Goal: Task Accomplishment & Management: Complete application form

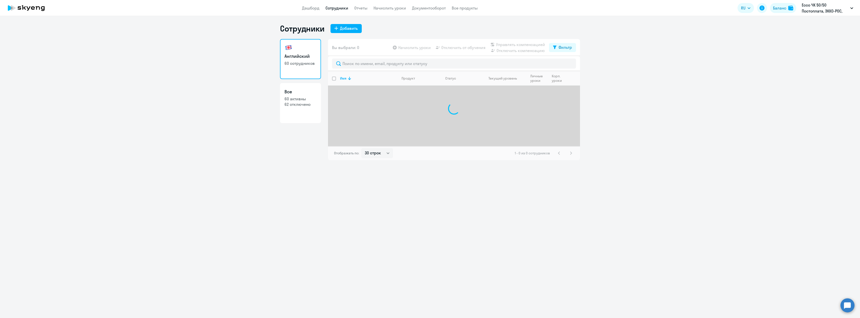
select select "30"
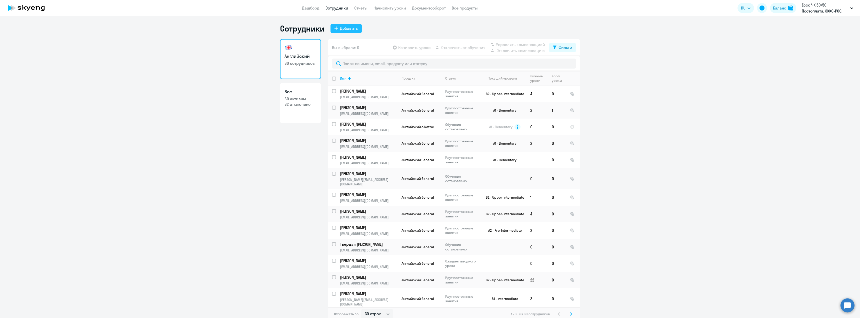
click at [343, 29] on div "Добавить" at bounding box center [349, 28] width 18 height 6
select select "english_adult_not_native_speaker"
select select "3"
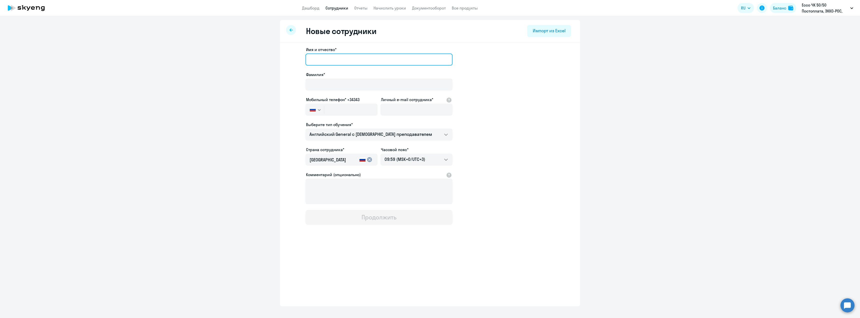
click at [337, 61] on input "Имя и отчество*" at bounding box center [379, 60] width 147 height 12
type input "D"
type input "Виктория"
type input "[PERSON_NAME]"
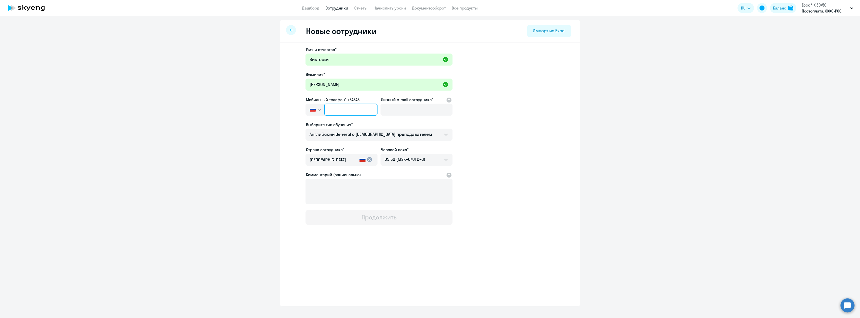
click at [345, 111] on input "text" at bounding box center [350, 110] width 53 height 12
paste input "[PHONE_NUMBER]"
type input "[PHONE_NUMBER]"
click at [415, 111] on input "Личный e-mail сотрудника*" at bounding box center [417, 110] width 72 height 12
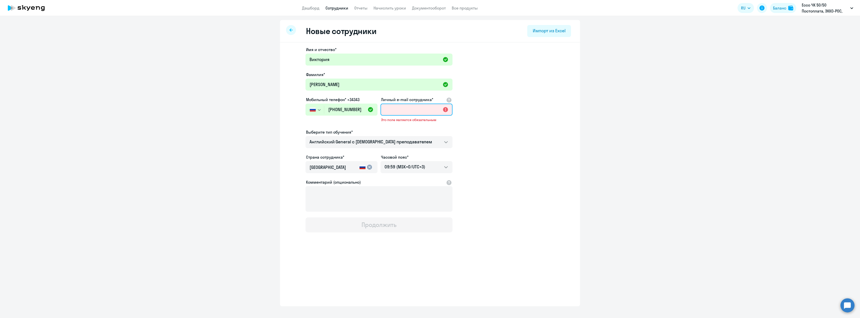
paste input "[EMAIL_ADDRESS][DOMAIN_NAME]"
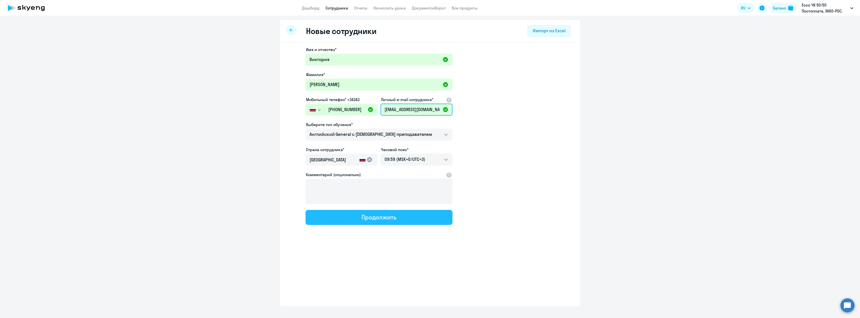
type input "[EMAIL_ADDRESS][DOMAIN_NAME]"
click at [365, 216] on div "Продолжить" at bounding box center [379, 217] width 35 height 8
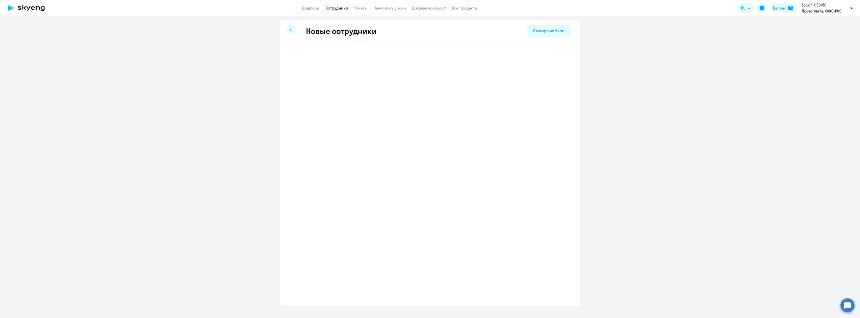
select select "english_adult_not_native_speaker"
select select "3"
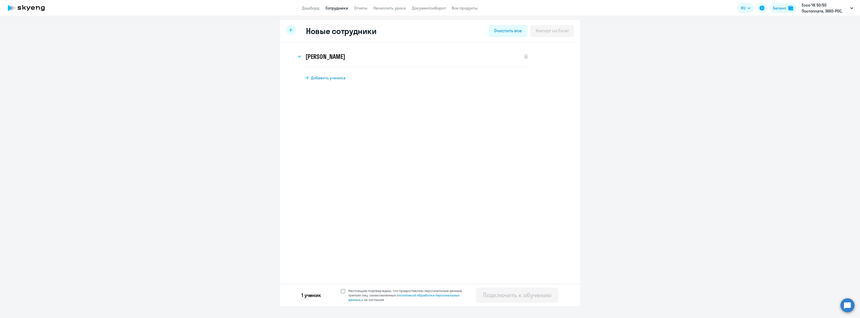
click at [342, 291] on span at bounding box center [343, 291] width 5 height 5
click at [341, 288] on input "Настоящим подтверждаю, что предоставляю персональные данные третьих лиц, ознако…" at bounding box center [341, 288] width 0 height 0
checkbox input "true"
click at [491, 294] on div "Подключить к обучению" at bounding box center [517, 295] width 69 height 8
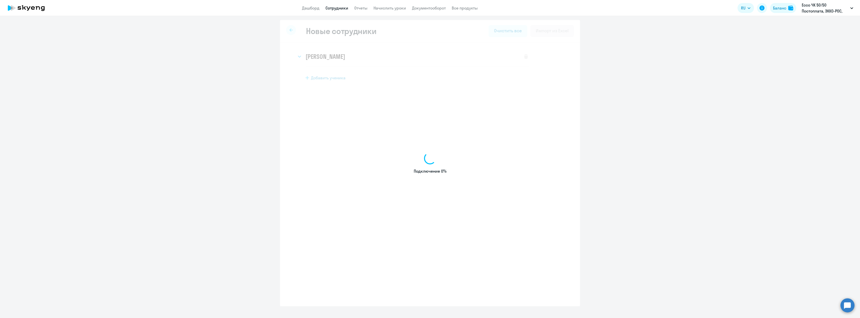
select select "english_adult_not_native_speaker"
select select "3"
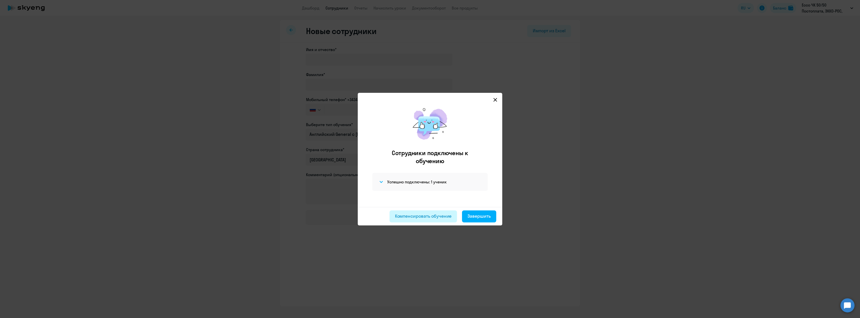
click at [413, 216] on div "Компенсировать обучение" at bounding box center [423, 216] width 57 height 7
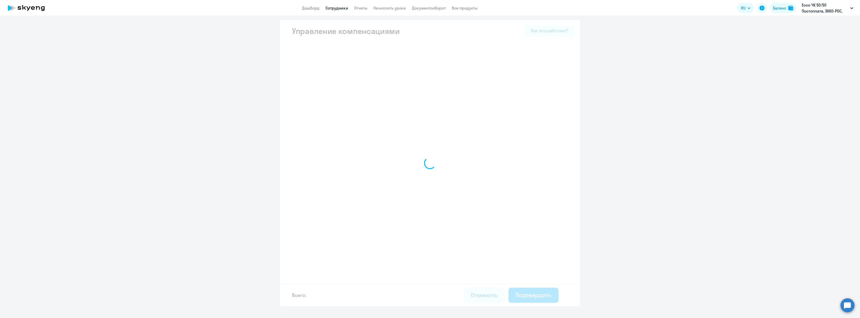
select select "MONTHLY"
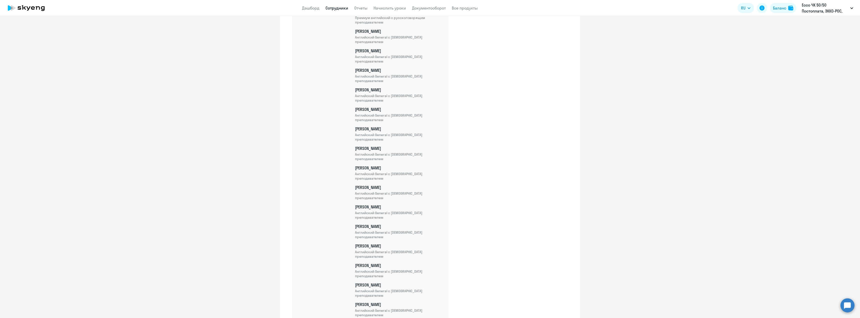
scroll to position [1060, 0]
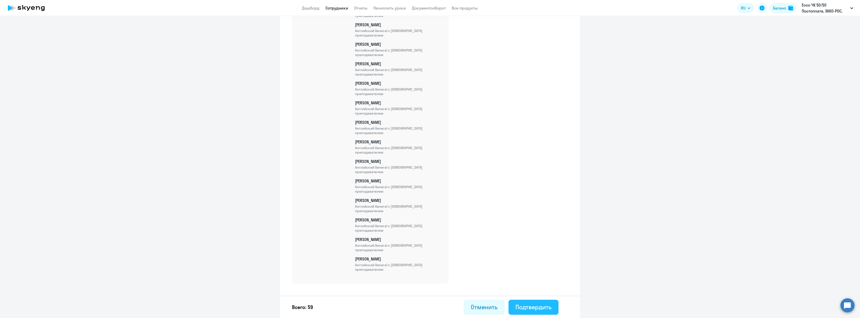
click at [523, 307] on div "Подтвердить" at bounding box center [534, 307] width 36 height 8
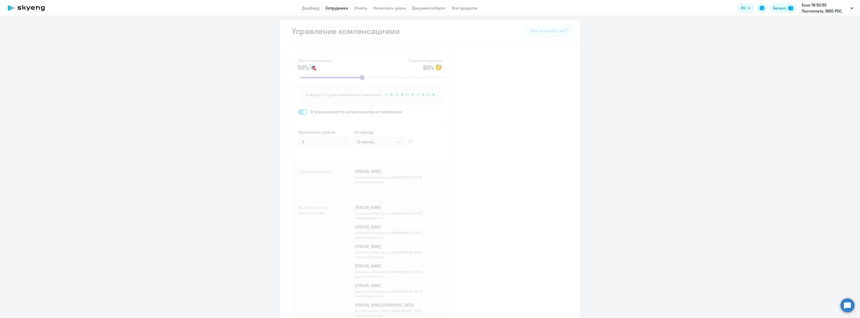
select select "30"
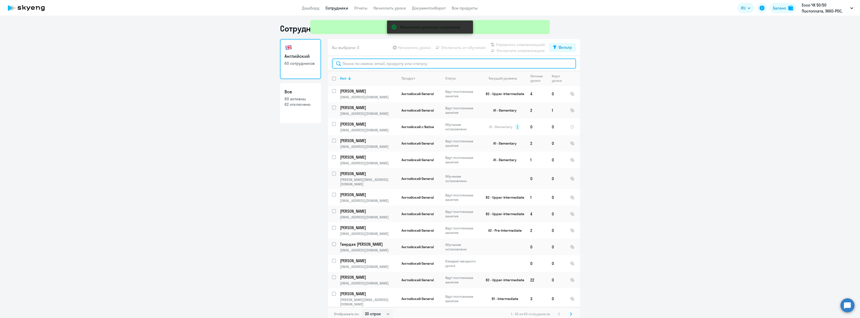
click at [359, 64] on input "text" at bounding box center [454, 64] width 244 height 10
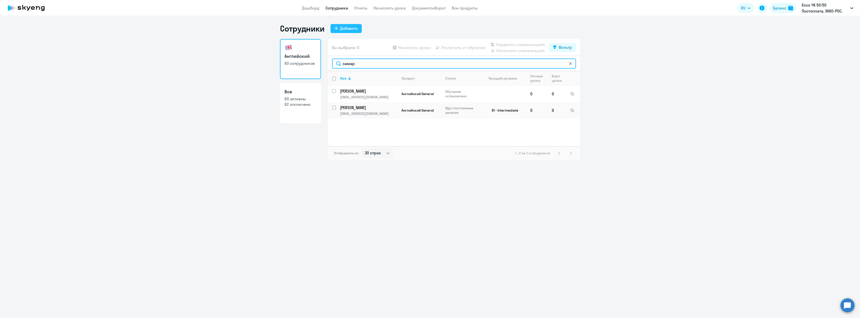
type input "самар"
click at [345, 29] on div "Добавить" at bounding box center [349, 28] width 18 height 6
select select "english_adult_not_native_speaker"
select select "3"
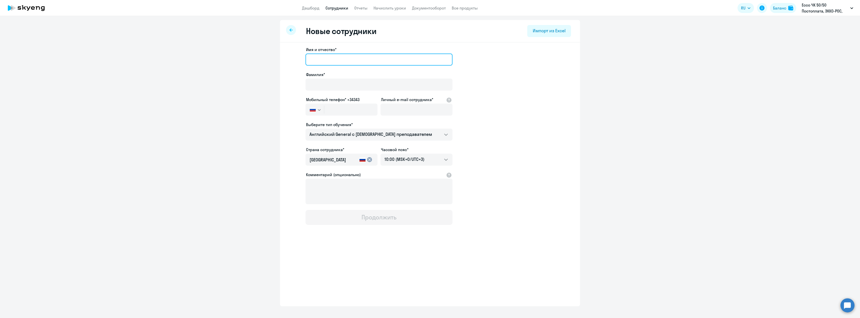
click at [335, 57] on input "Имя и отчество*" at bounding box center [379, 60] width 147 height 12
type input "Виктория"
click at [325, 85] on input "Фамилия*" at bounding box center [379, 85] width 147 height 12
type input "[PERSON_NAME]"
click at [390, 109] on input "Личный e-mail сотрудника*" at bounding box center [417, 110] width 72 height 12
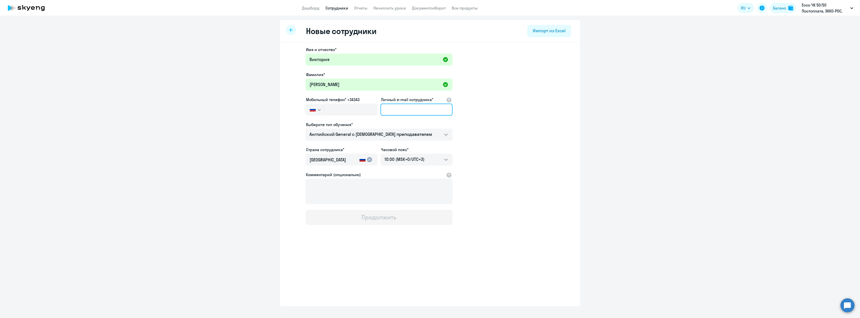
paste input "[EMAIL_ADDRESS][DOMAIN_NAME]"
type input "[EMAIL_ADDRESS][DOMAIN_NAME]"
click at [336, 112] on input "text" at bounding box center [350, 110] width 53 height 12
paste input "[PHONE_NUMBER]"
type input "[PHONE_NUMBER]"
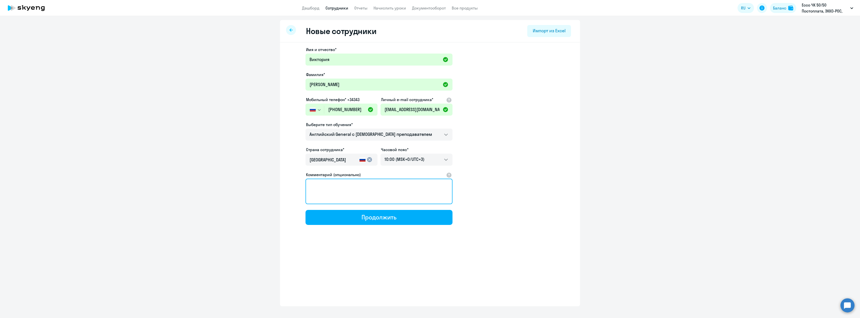
click at [341, 185] on textarea "Комментарий (опционально)" at bounding box center [379, 192] width 147 height 26
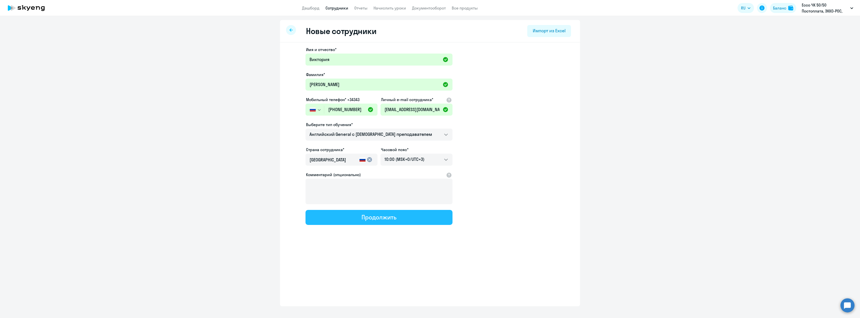
click at [372, 218] on div "Продолжить" at bounding box center [379, 217] width 35 height 8
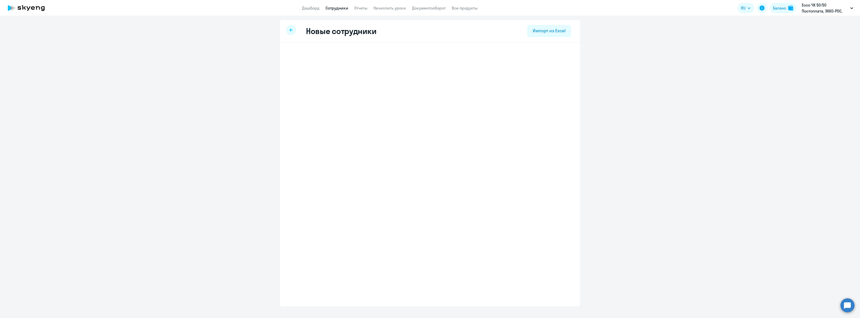
select select "english_adult_not_native_speaker"
select select "3"
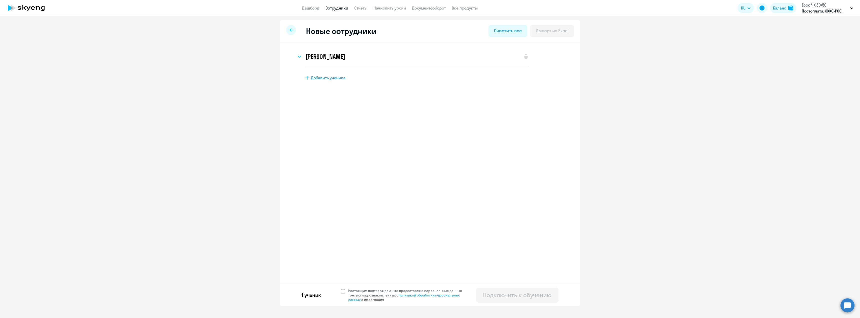
click at [342, 291] on span at bounding box center [343, 291] width 5 height 5
click at [341, 288] on input "Настоящим подтверждаю, что предоставляю персональные данные третьих лиц, ознако…" at bounding box center [341, 288] width 0 height 0
checkbox input "true"
click at [499, 292] on div "Подключить к обучению" at bounding box center [517, 295] width 69 height 8
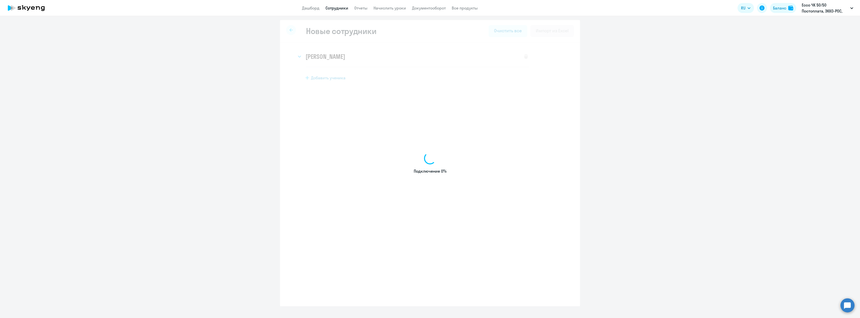
select select "english_adult_not_native_speaker"
select select "3"
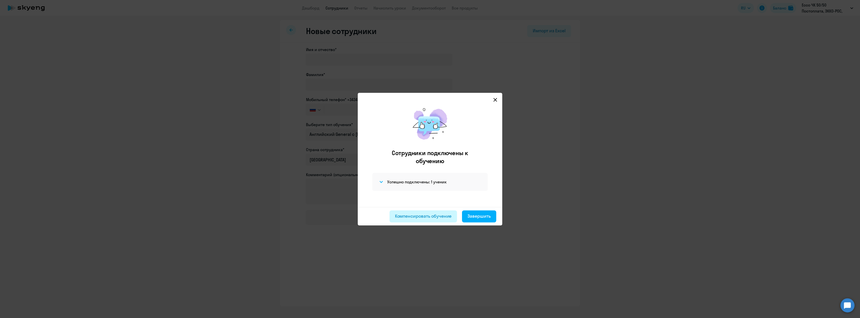
click at [411, 217] on div "Компенсировать обучение" at bounding box center [423, 216] width 57 height 7
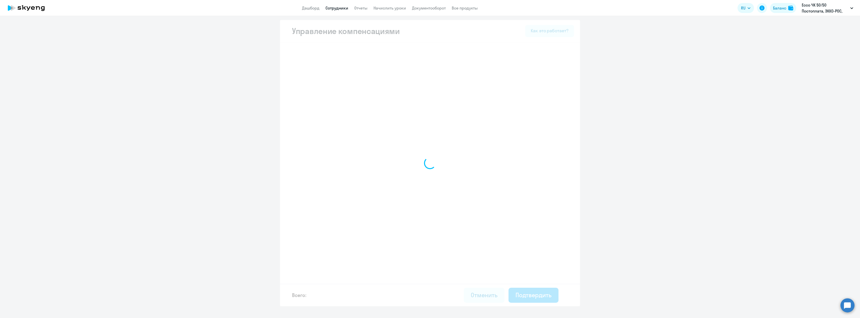
select select "MONTHLY"
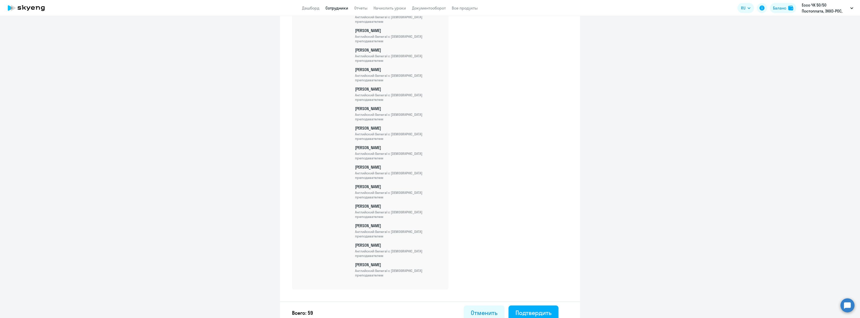
scroll to position [1060, 0]
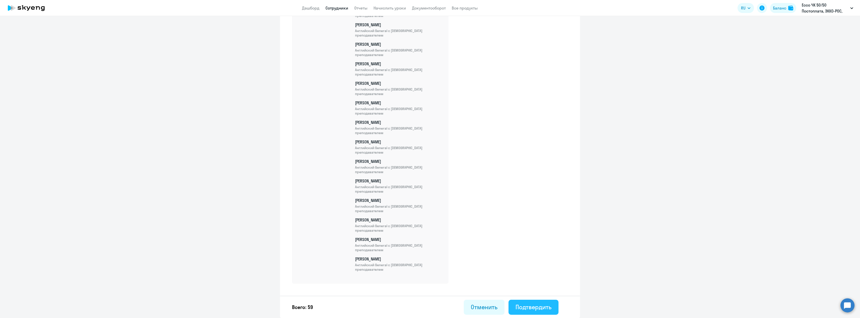
click at [530, 308] on div "Подтвердить" at bounding box center [534, 307] width 36 height 8
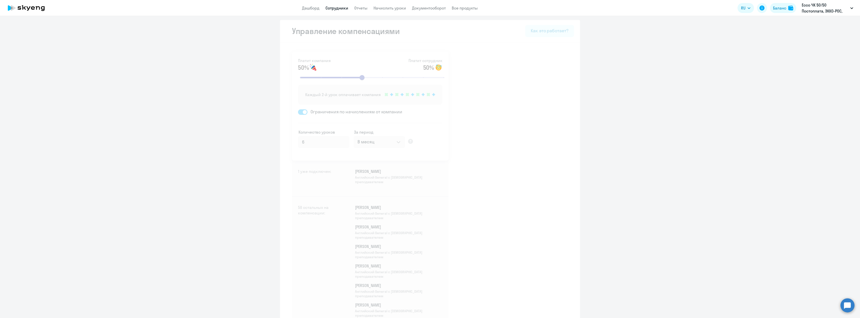
select select "30"
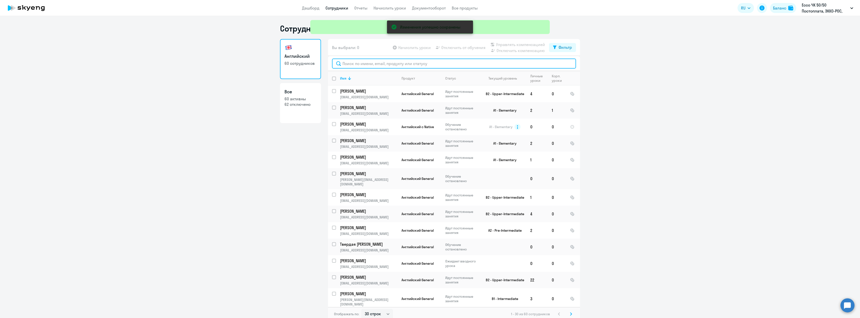
click at [359, 64] on input "text" at bounding box center [454, 64] width 244 height 10
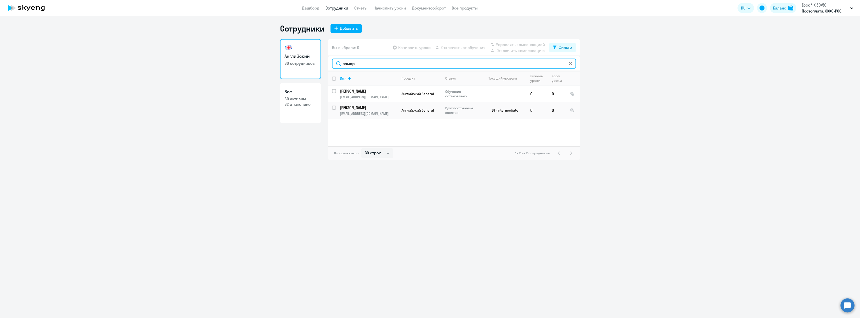
type input "самар"
click at [368, 90] on p "[PERSON_NAME]" at bounding box center [368, 91] width 57 height 6
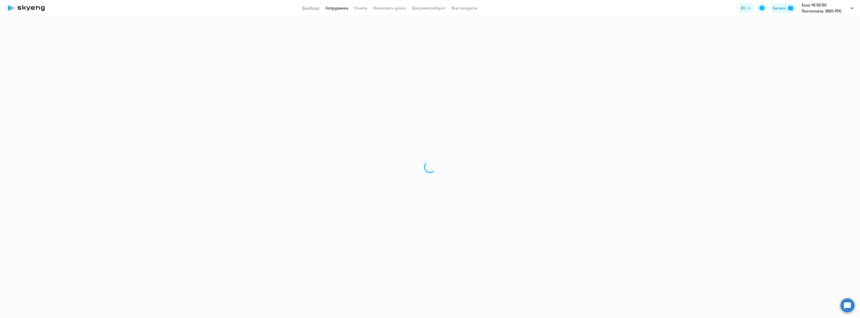
select select "english"
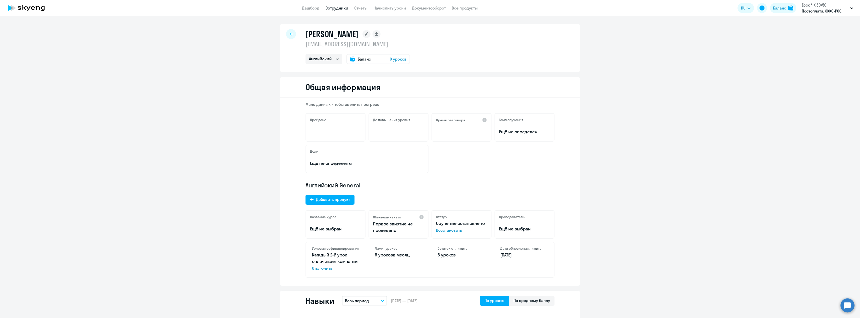
click at [339, 44] on p "[EMAIL_ADDRESS][DOMAIN_NAME]" at bounding box center [358, 44] width 105 height 8
copy p "[EMAIL_ADDRESS][DOMAIN_NAME]"
